Goal: Task Accomplishment & Management: Manage account settings

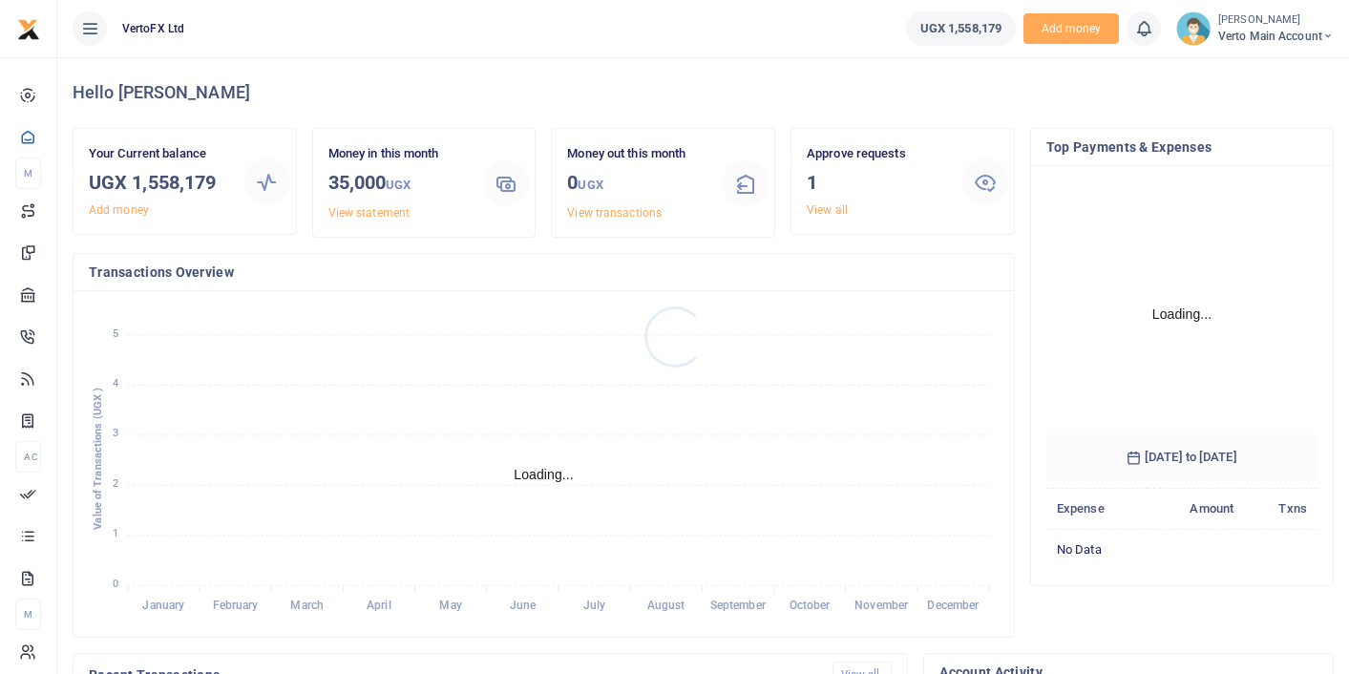
scroll to position [299, 271]
click at [821, 210] on link "View all" at bounding box center [827, 209] width 41 height 13
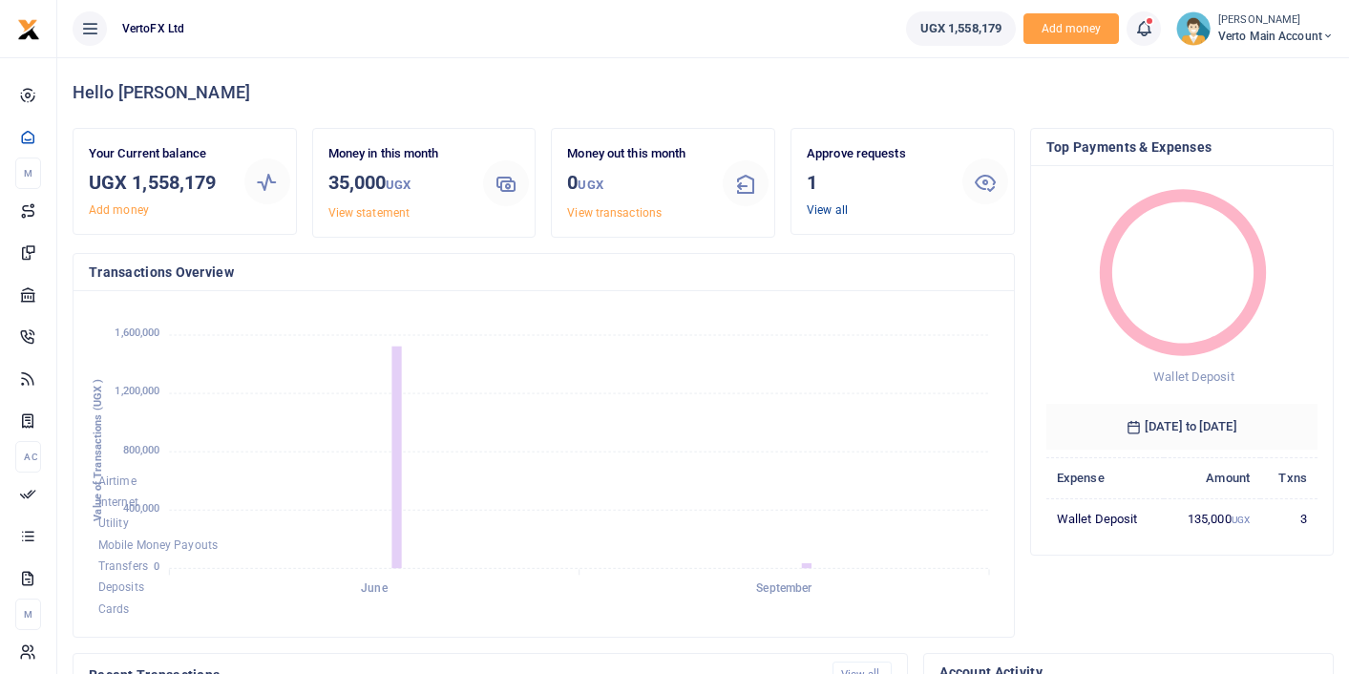
scroll to position [1, 0]
click at [825, 205] on link "View all" at bounding box center [827, 209] width 41 height 13
click at [988, 178] on icon at bounding box center [985, 181] width 23 height 23
click at [835, 214] on link "View all" at bounding box center [827, 209] width 41 height 13
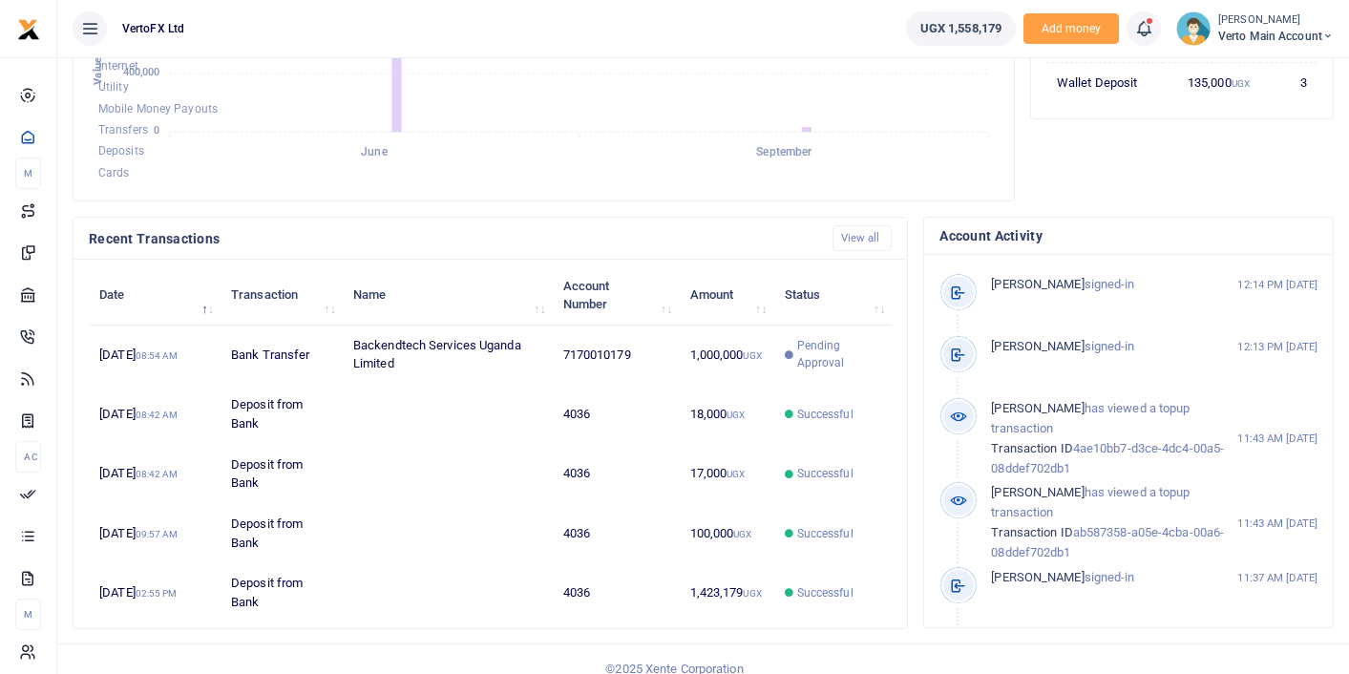
scroll to position [454, 0]
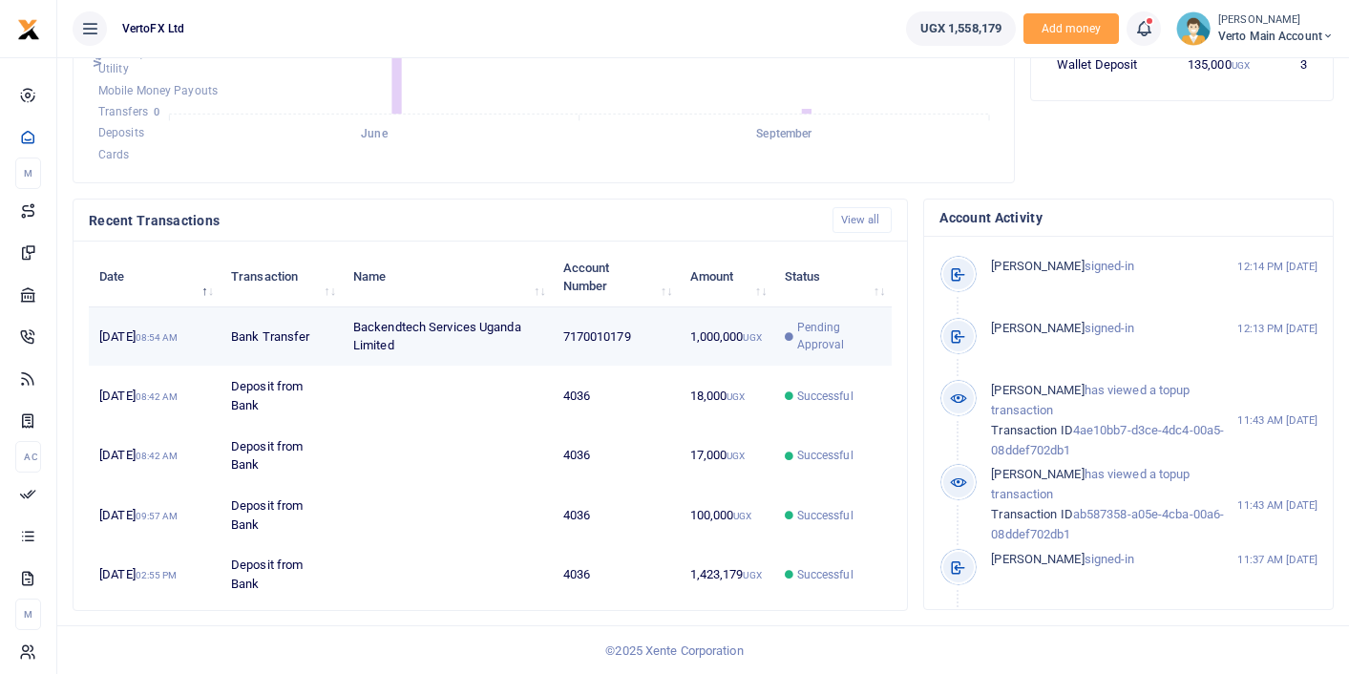
click at [593, 335] on td "7170010179" at bounding box center [616, 336] width 127 height 59
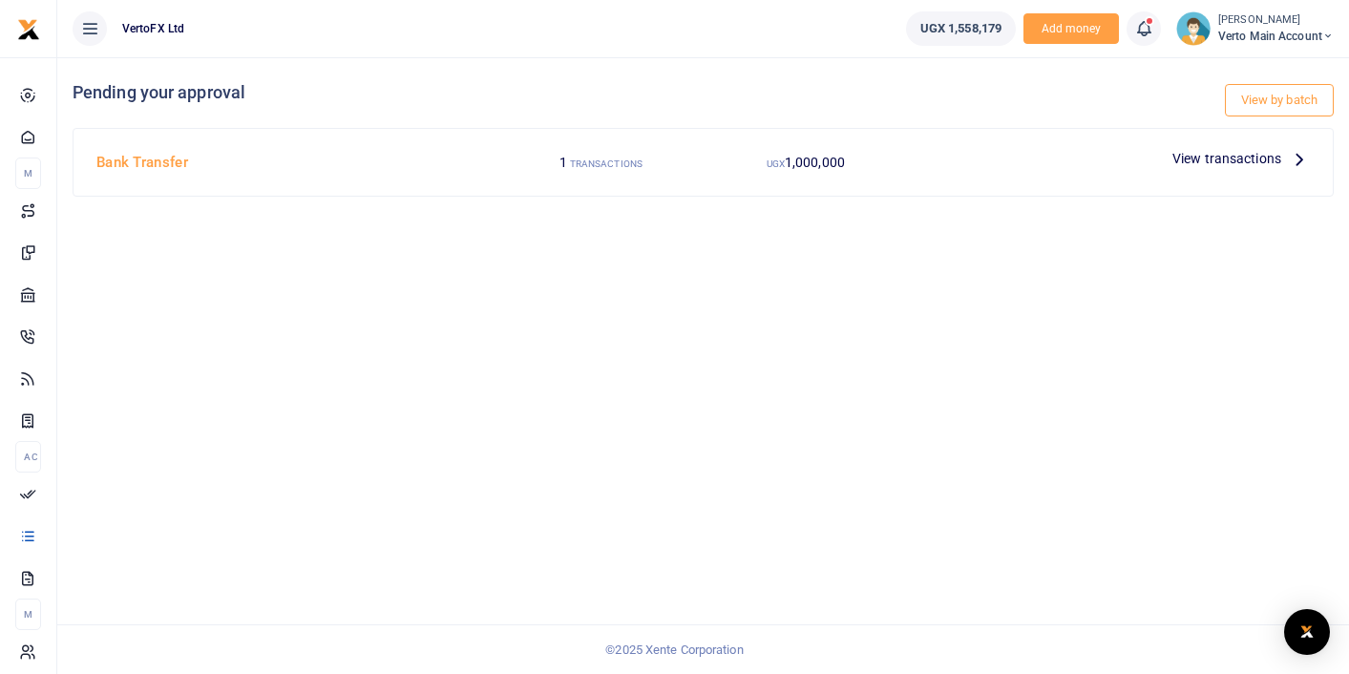
click at [797, 332] on div "View by batch Pending your approval Bank Transfer 1 TRANSACTIONS UGX 1,000,000 …" at bounding box center [703, 365] width 1292 height 617
click at [819, 163] on span "1,000,000" at bounding box center [815, 162] width 60 height 15
click at [1277, 158] on span "View transactions" at bounding box center [1226, 158] width 109 height 21
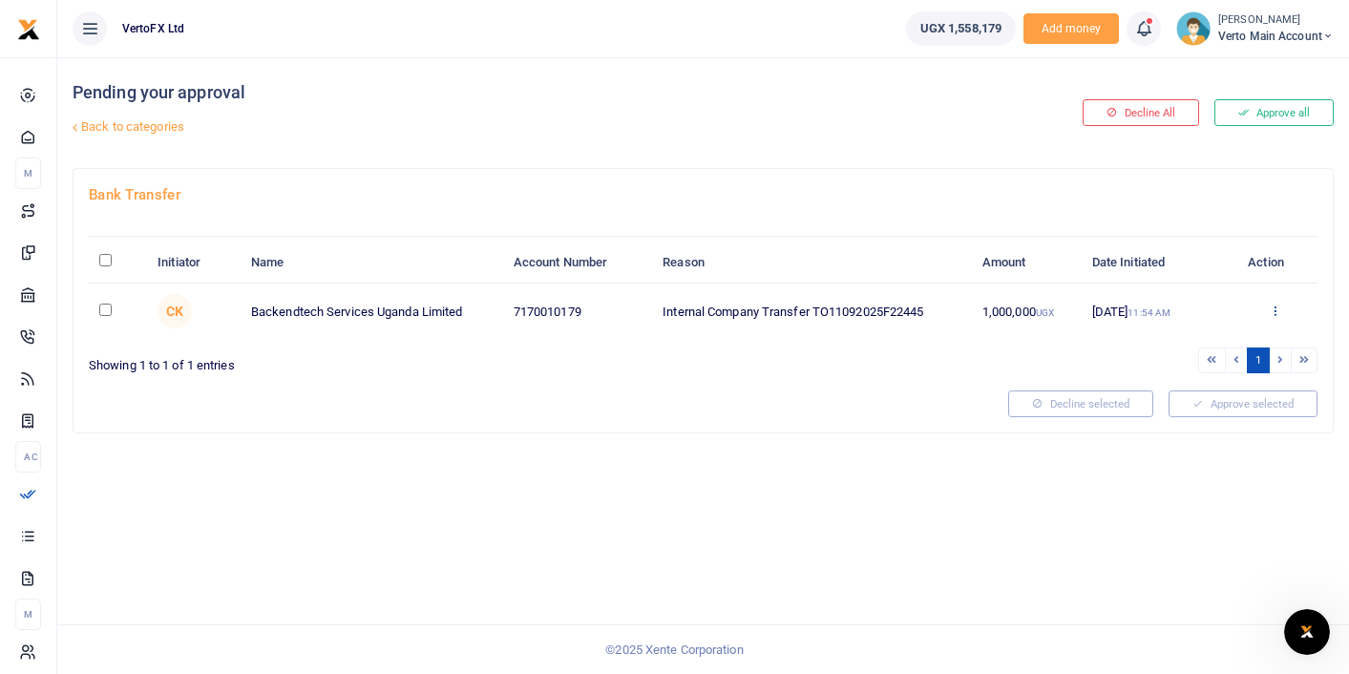
click at [1274, 307] on icon at bounding box center [1275, 310] width 12 height 13
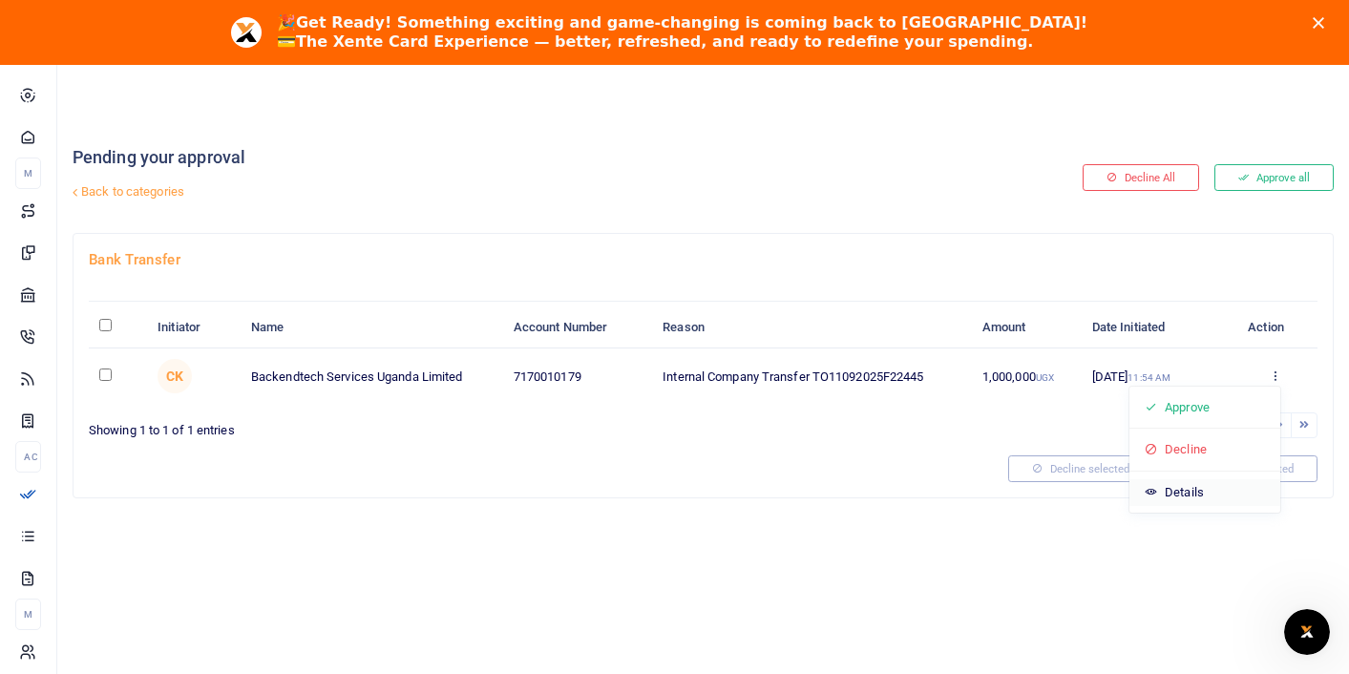
click at [1147, 492] on icon at bounding box center [1151, 492] width 12 height 12
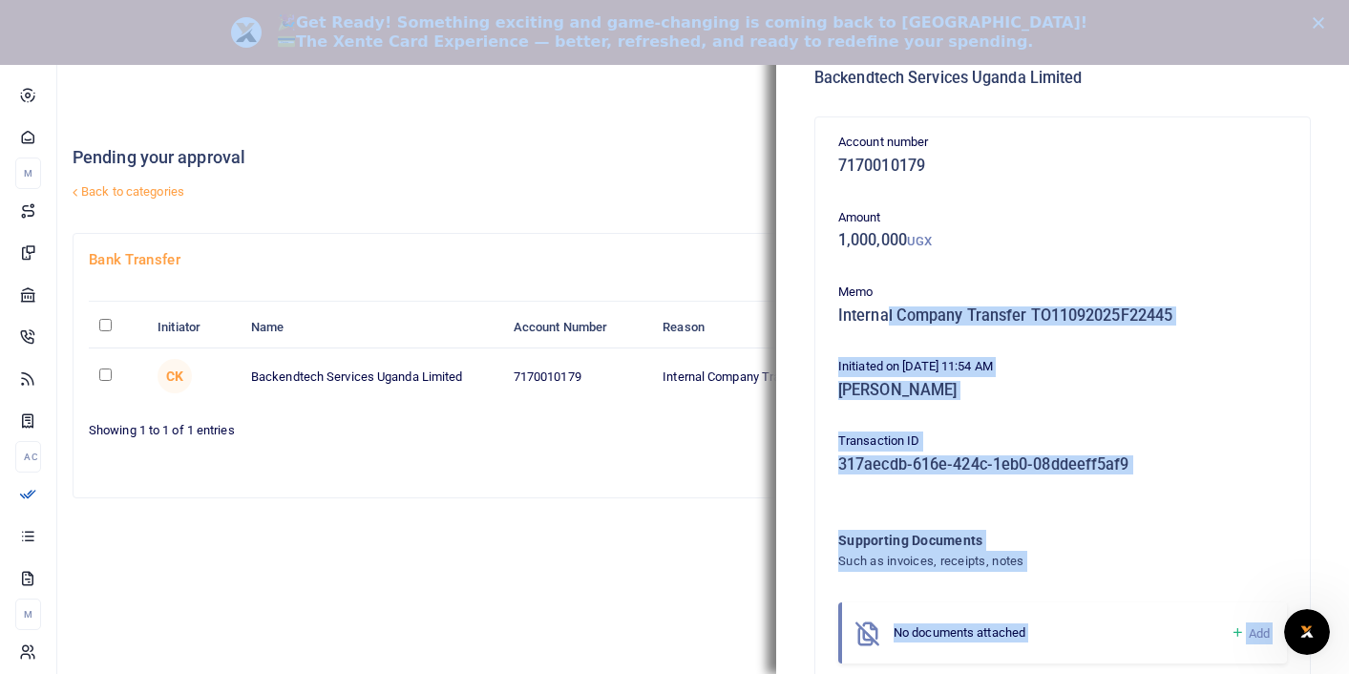
drag, startPoint x: 888, startPoint y: 307, endPoint x: 1009, endPoint y: 60, distance: 275.4
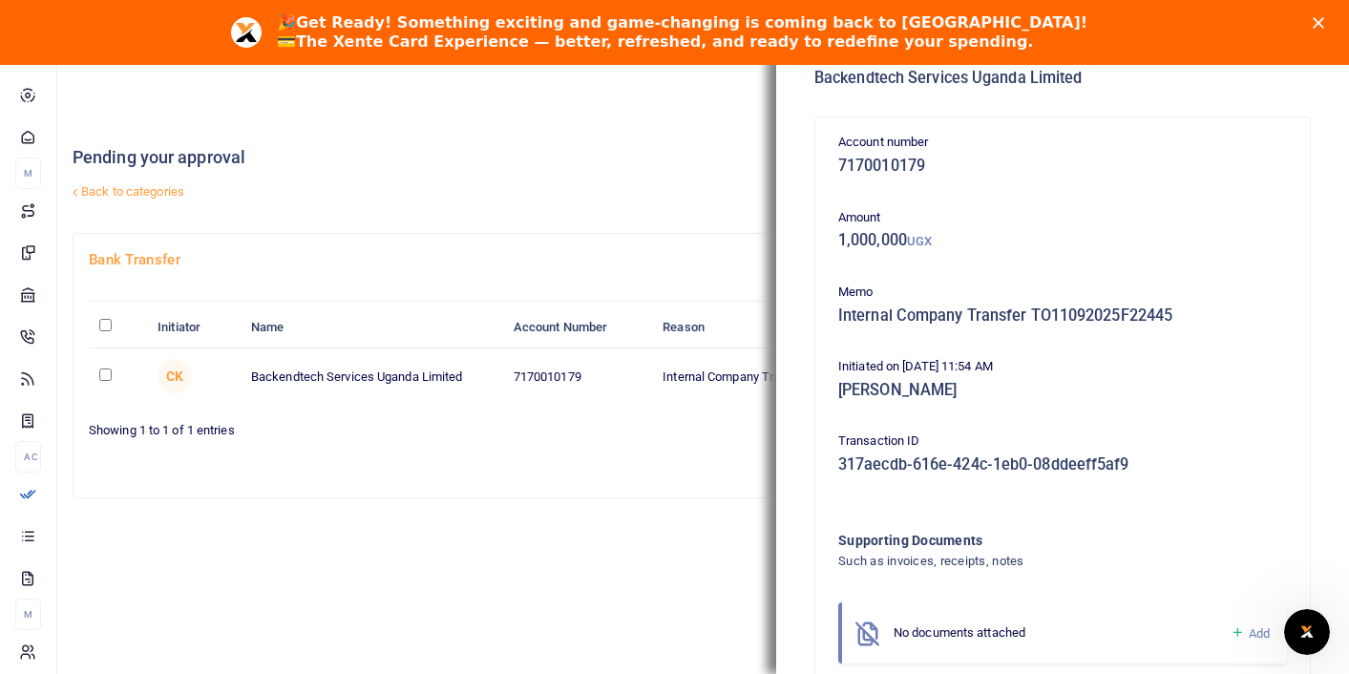
click at [1018, 231] on h5 "1,000,000 UGX" at bounding box center [1062, 240] width 449 height 19
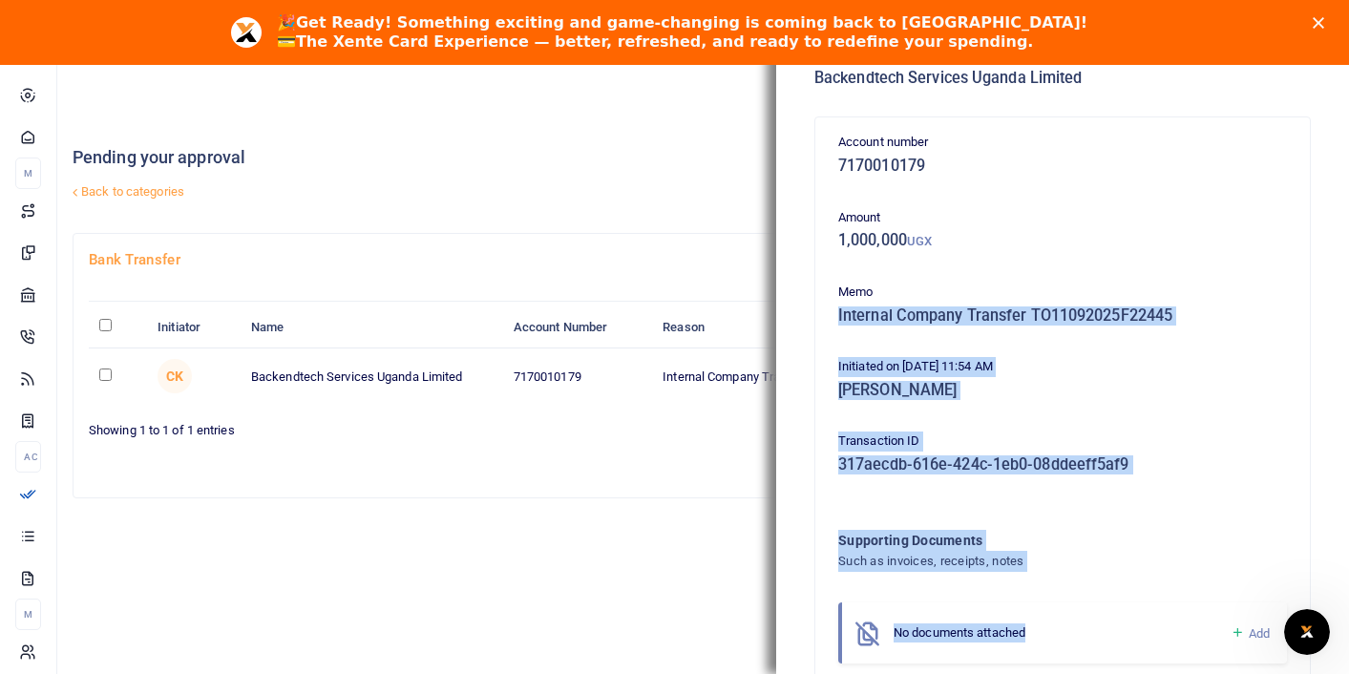
scroll to position [52, 0]
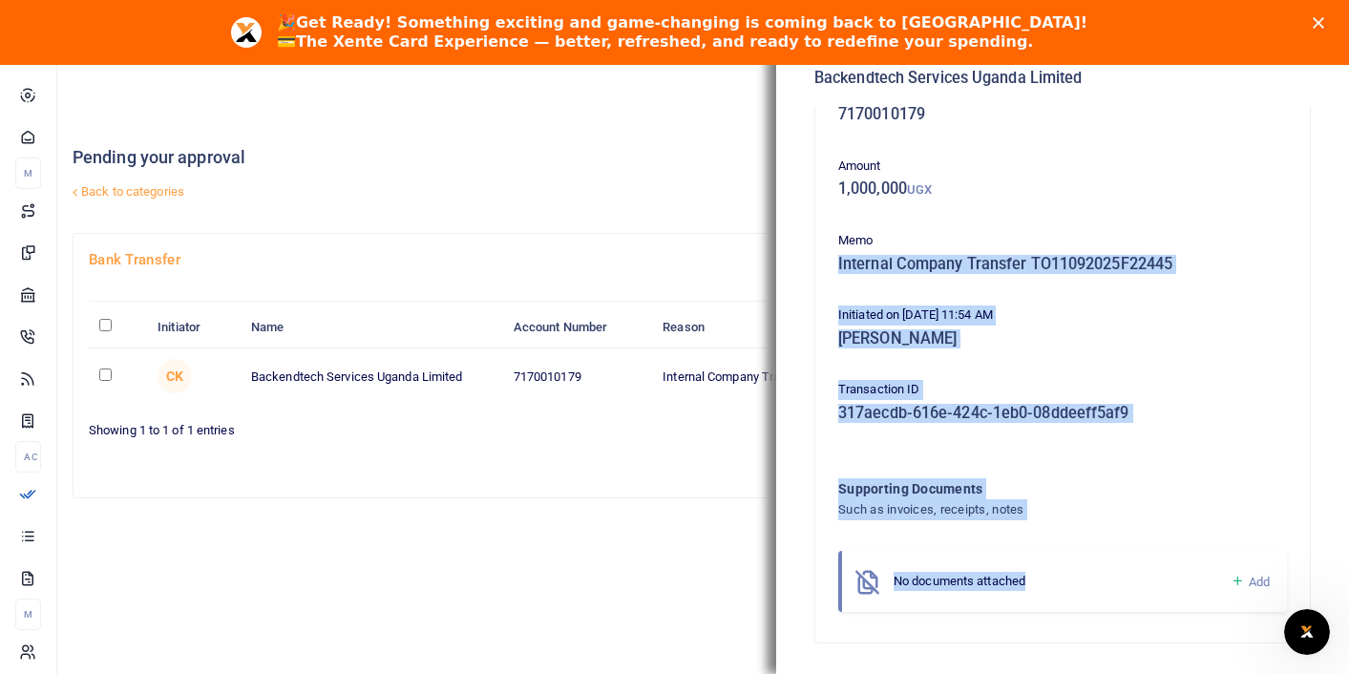
drag, startPoint x: 876, startPoint y: 303, endPoint x: 1016, endPoint y: 716, distance: 436.6
click at [1016, 673] on html "Start Dashboard M ake Payments Xente Transfers Mobile Money Banks Airtime Inter…" at bounding box center [674, 369] width 1349 height 739
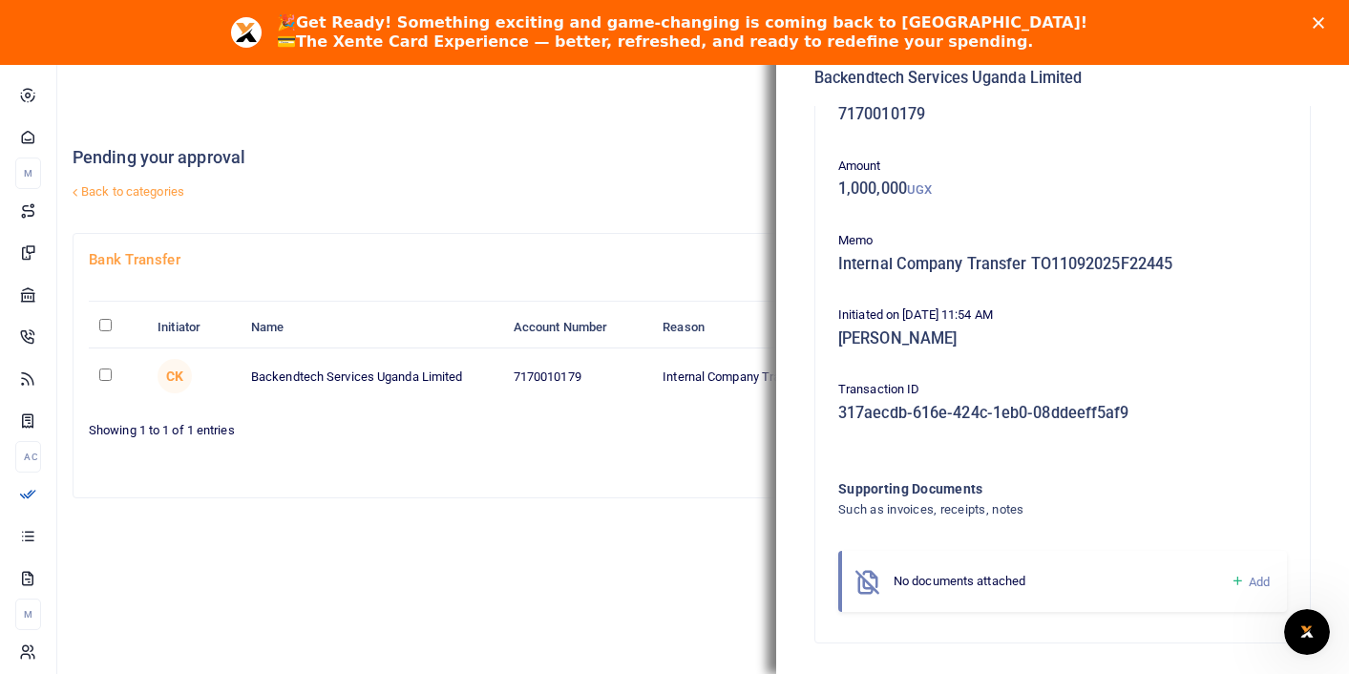
click at [574, 529] on div "Pending your approval Back to categories Decline All Approve all Bank Transfer …" at bounding box center [703, 430] width 1292 height 617
click at [714, 136] on div "Pending your approval Back to categories" at bounding box center [490, 177] width 835 height 111
click at [628, 216] on div "Pending your approval Back to categories" at bounding box center [490, 177] width 835 height 111
click at [1301, 637] on icon "Open Intercom Messenger" at bounding box center [1305, 630] width 32 height 32
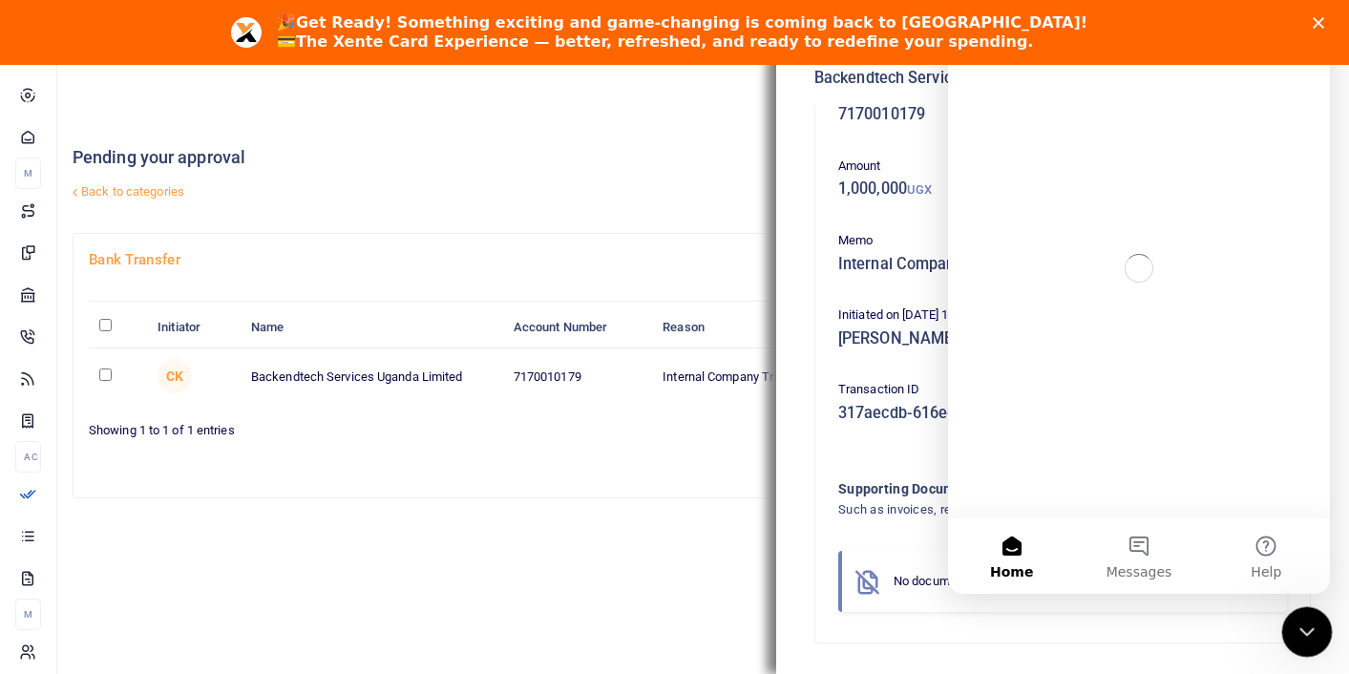
scroll to position [0, 0]
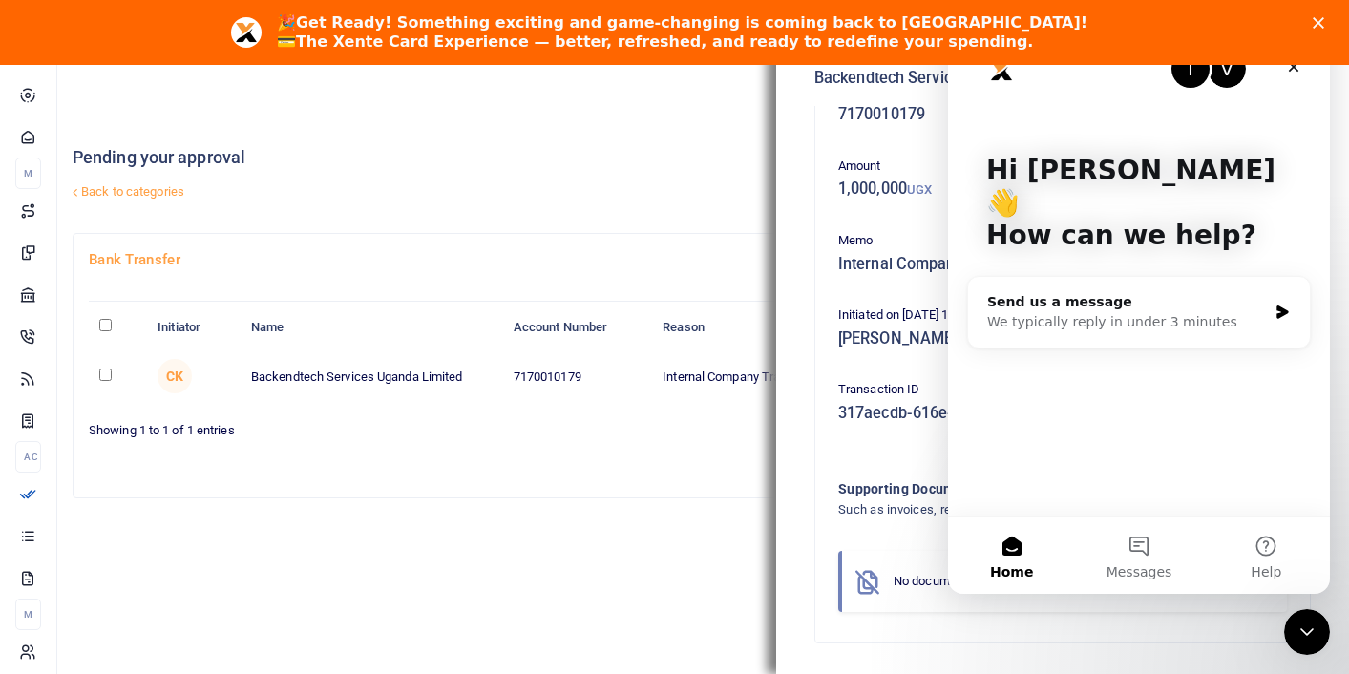
click at [528, 579] on div "Pending your approval Back to categories Decline All Approve all Bank Transfer …" at bounding box center [703, 430] width 1292 height 617
click at [1295, 70] on icon "Close" at bounding box center [1293, 66] width 15 height 15
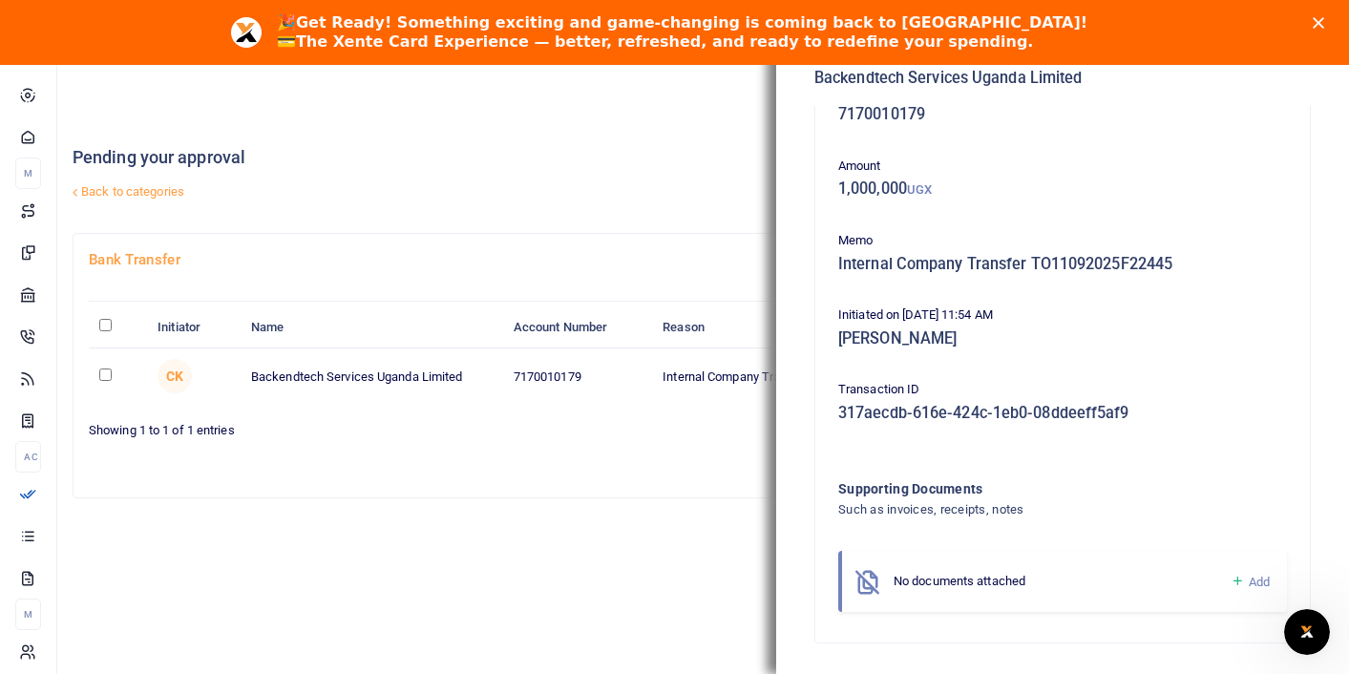
click at [595, 217] on div "Pending your approval Back to categories" at bounding box center [490, 177] width 835 height 111
click at [104, 375] on input "checkbox" at bounding box center [105, 375] width 12 height 12
checkbox input "true"
click at [1318, 17] on icon "Close" at bounding box center [1318, 22] width 11 height 11
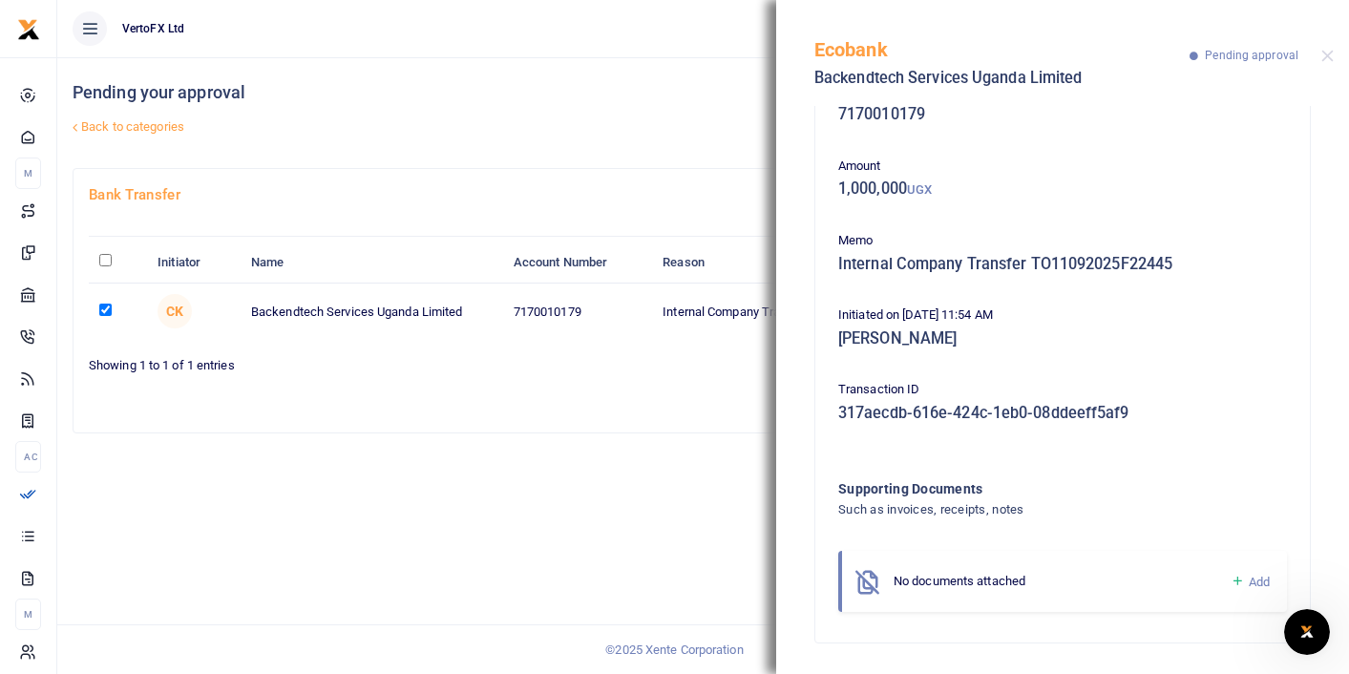
click at [1324, 48] on div "Ecobank Backendtech Services Uganda Limited Pending approval" at bounding box center [1062, 53] width 573 height 106
click at [609, 446] on div "Pending your approval Back to categories Decline All Approve all Bank Transfer …" at bounding box center [703, 365] width 1292 height 617
click at [1325, 54] on button "Close" at bounding box center [1327, 56] width 12 height 12
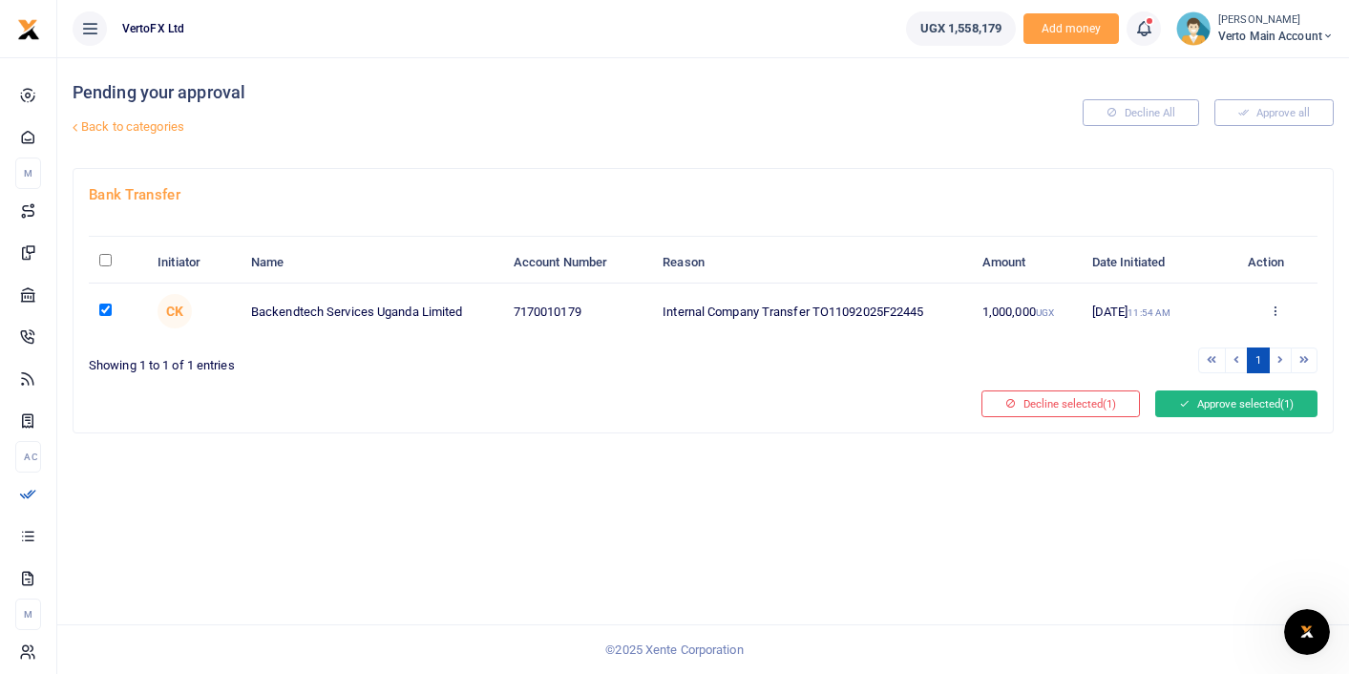
click at [1224, 402] on button "Approve selected (1)" at bounding box center [1236, 404] width 162 height 27
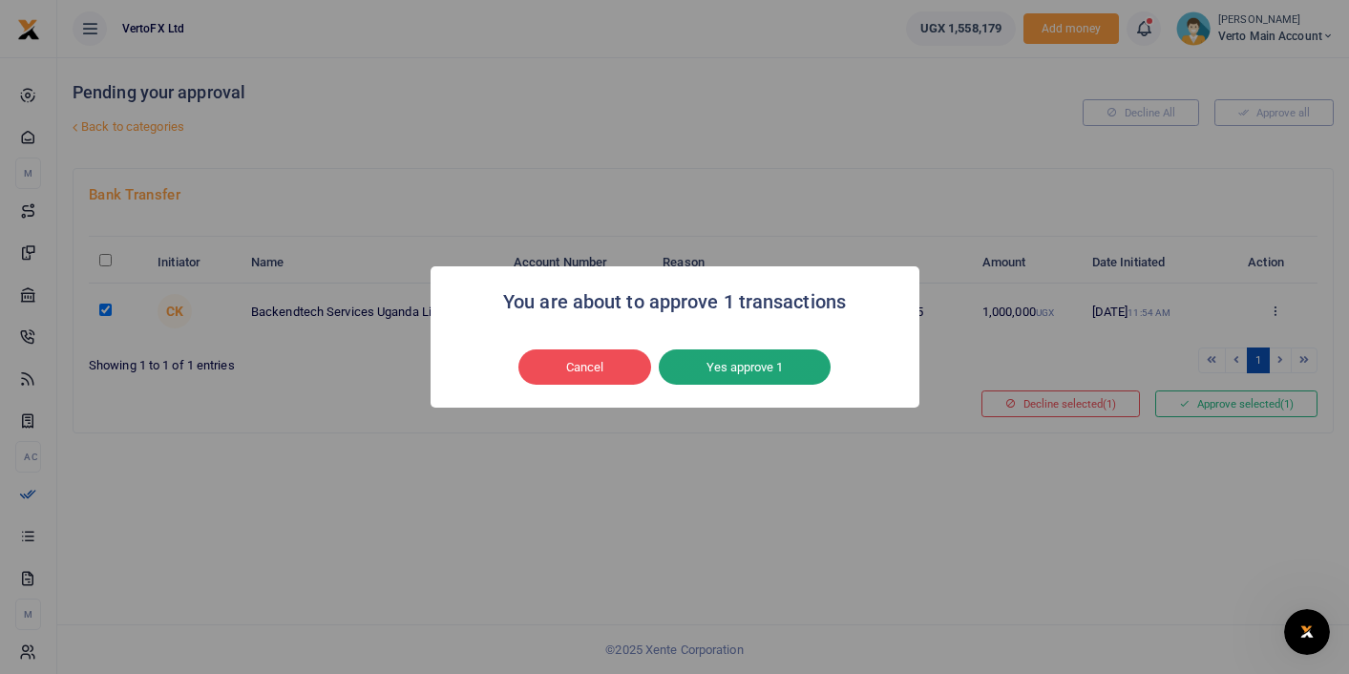
click at [766, 364] on button "Yes approve 1" at bounding box center [745, 367] width 172 height 36
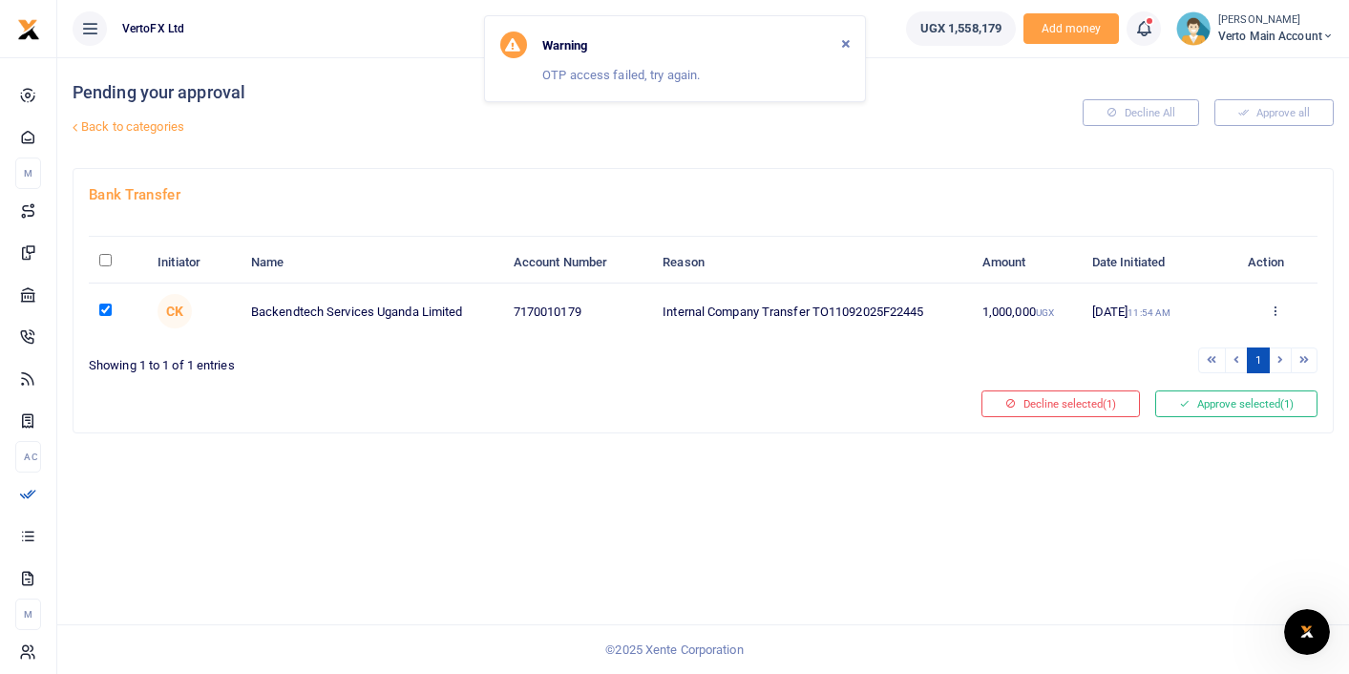
click at [711, 37] on div "Warning" at bounding box center [674, 45] width 349 height 27
